Goal: Check status: Check status

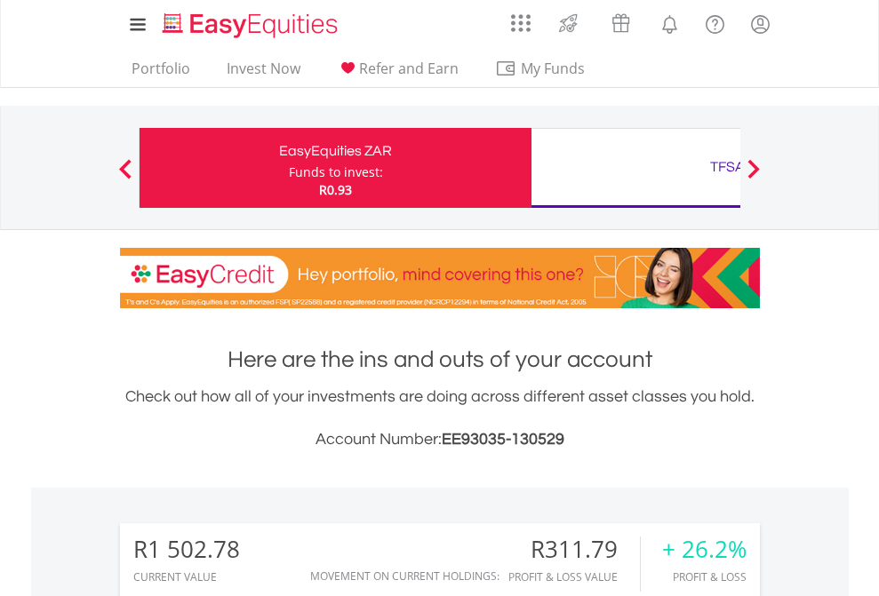
scroll to position [171, 279]
click at [289, 168] on div "Funds to invest:" at bounding box center [336, 173] width 94 height 18
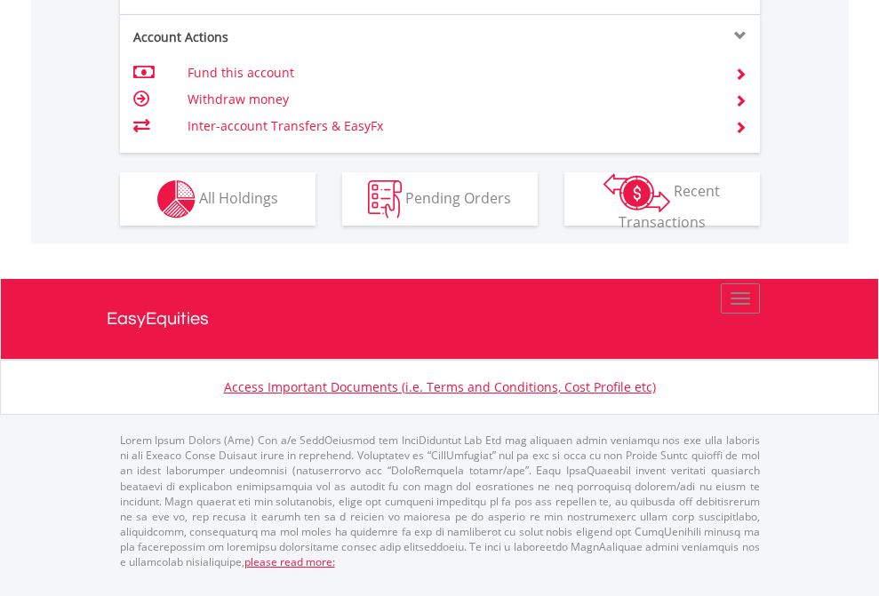
scroll to position [1668, 0]
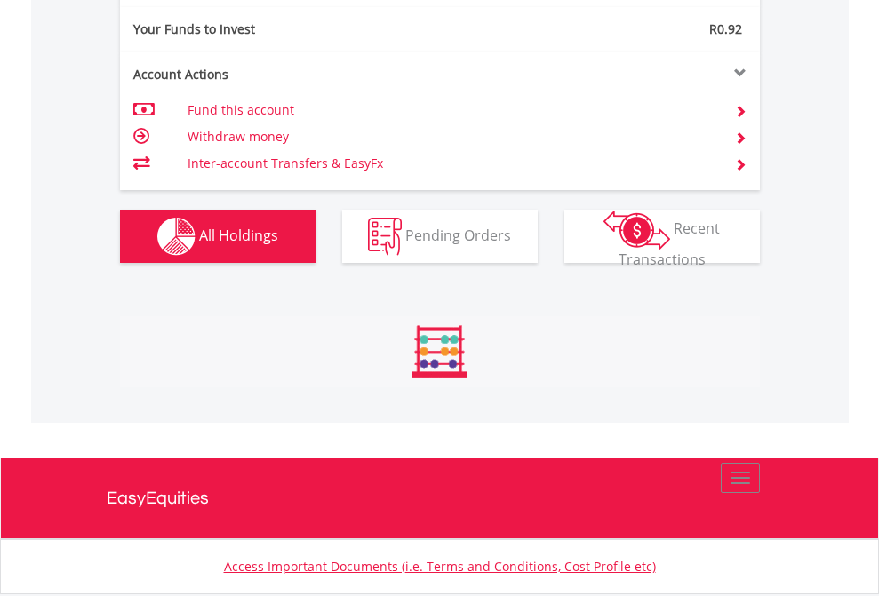
scroll to position [1977, 0]
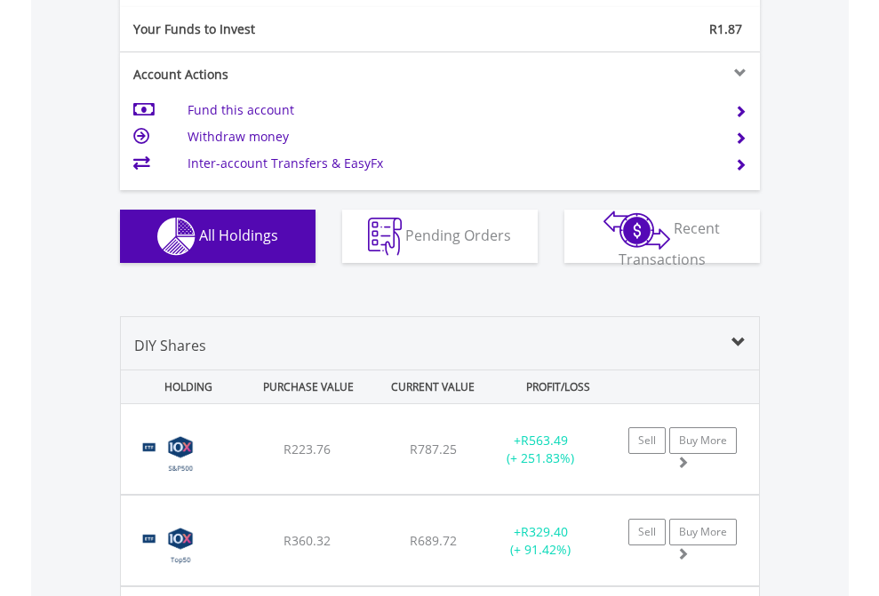
scroll to position [1977, 0]
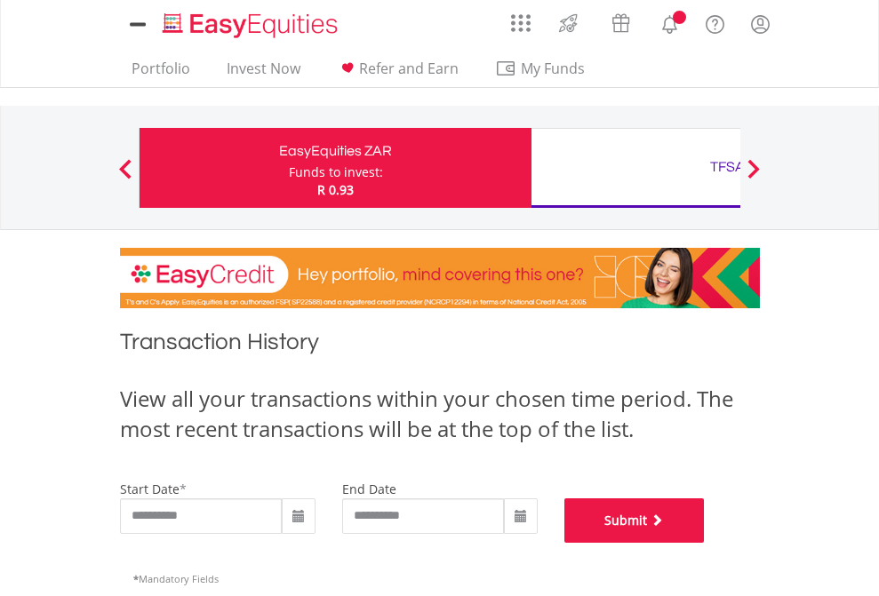
click at [705, 543] on button "Submit" at bounding box center [634, 521] width 140 height 44
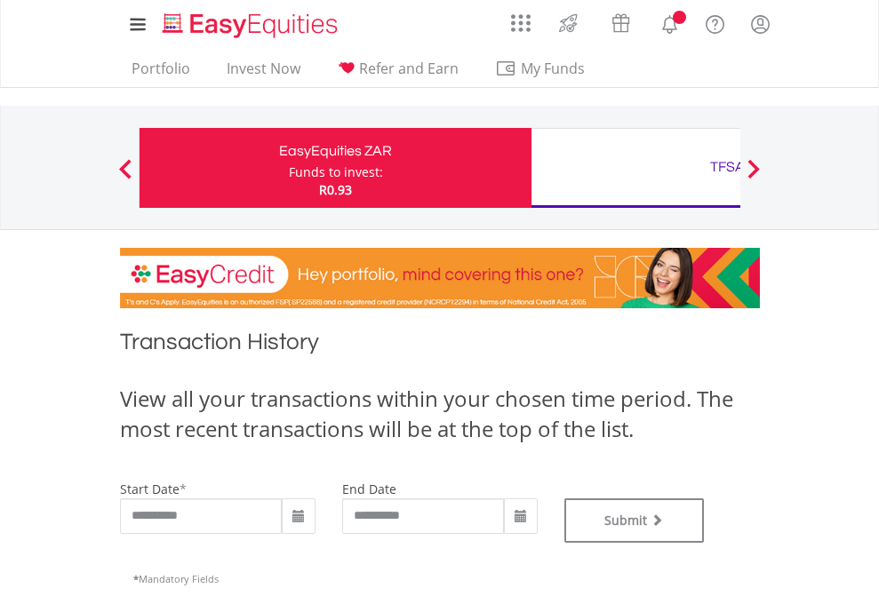
click at [636, 168] on div "TFSA" at bounding box center [727, 167] width 371 height 25
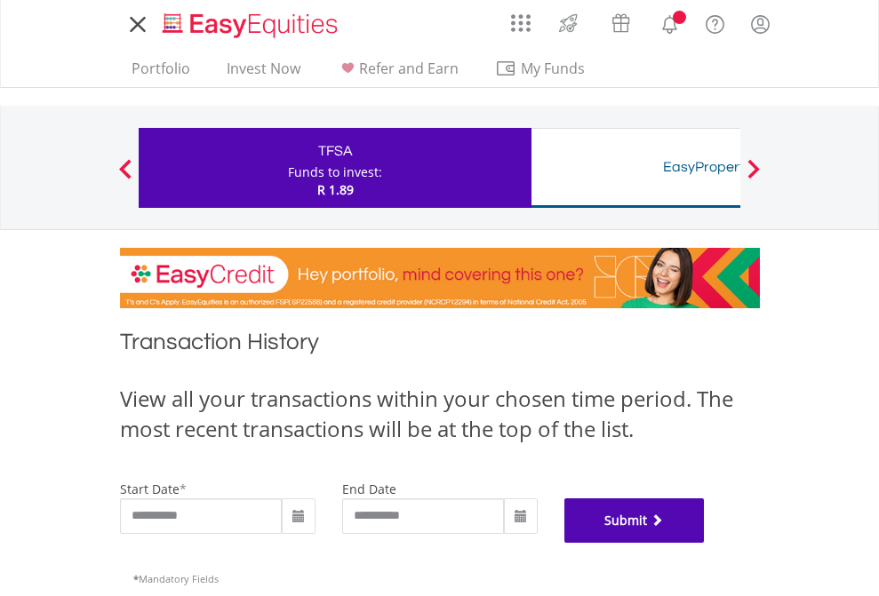
click at [705, 543] on button "Submit" at bounding box center [634, 521] width 140 height 44
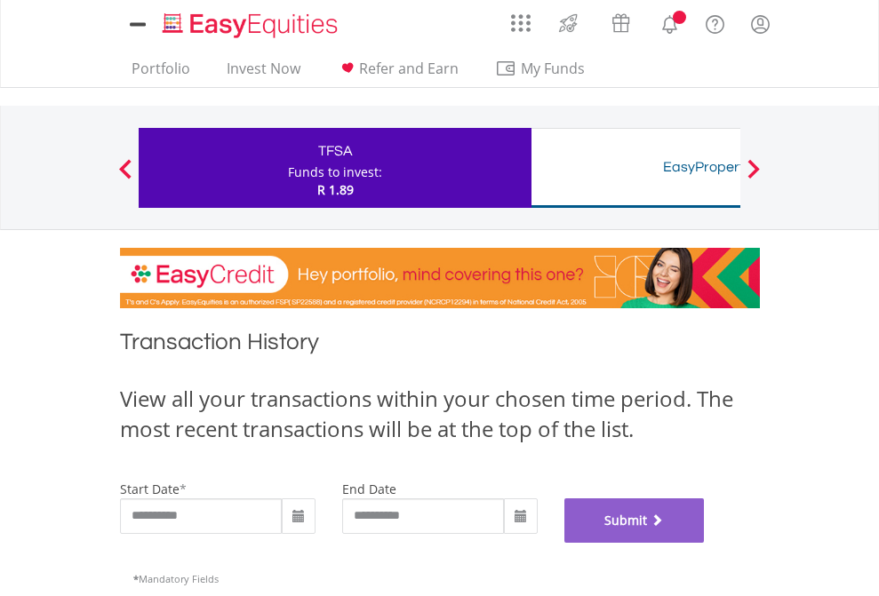
scroll to position [721, 0]
